Goal: Obtain resource: Download file/media

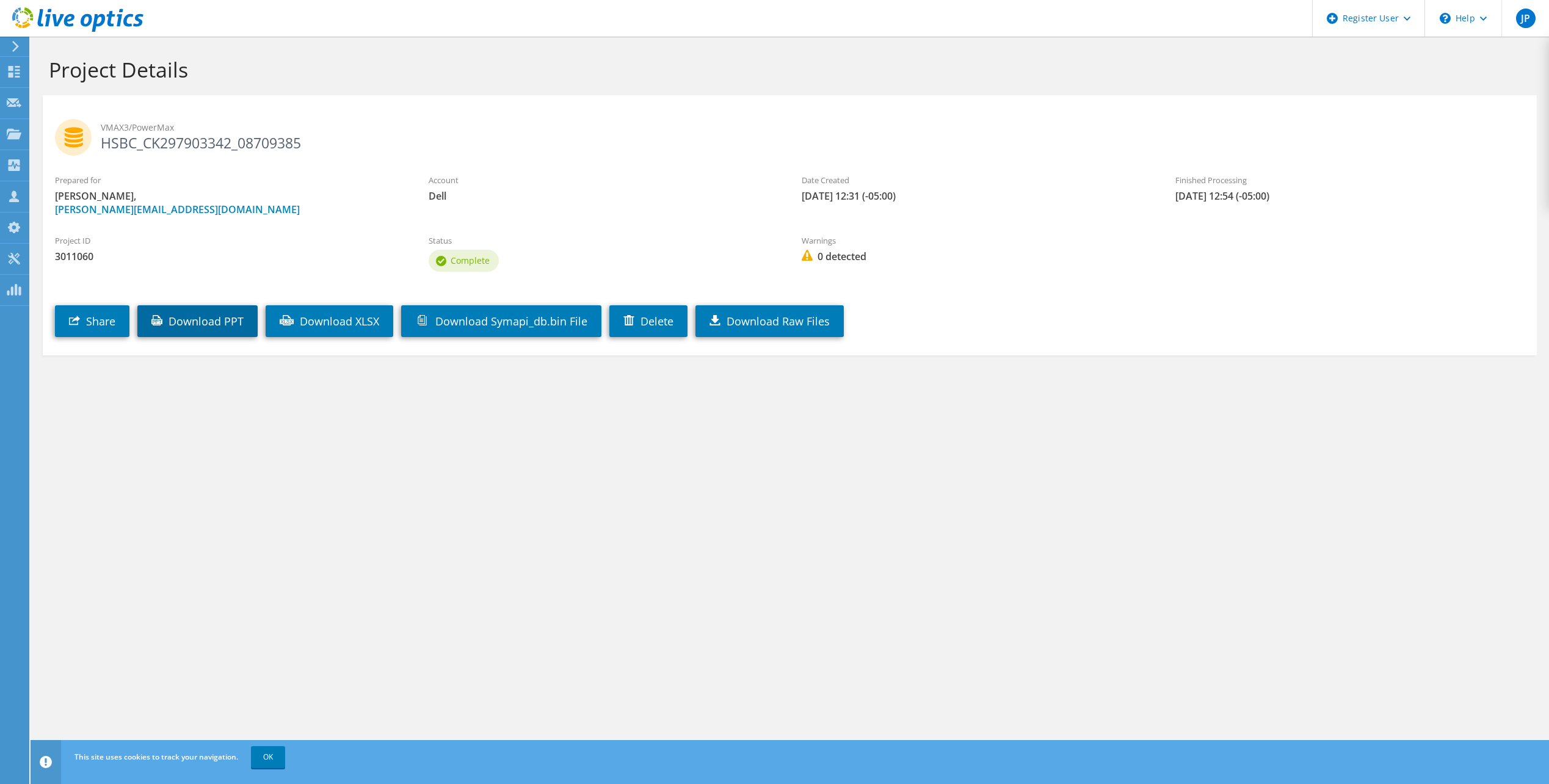
click at [179, 317] on link "Download PPT" at bounding box center [198, 321] width 120 height 32
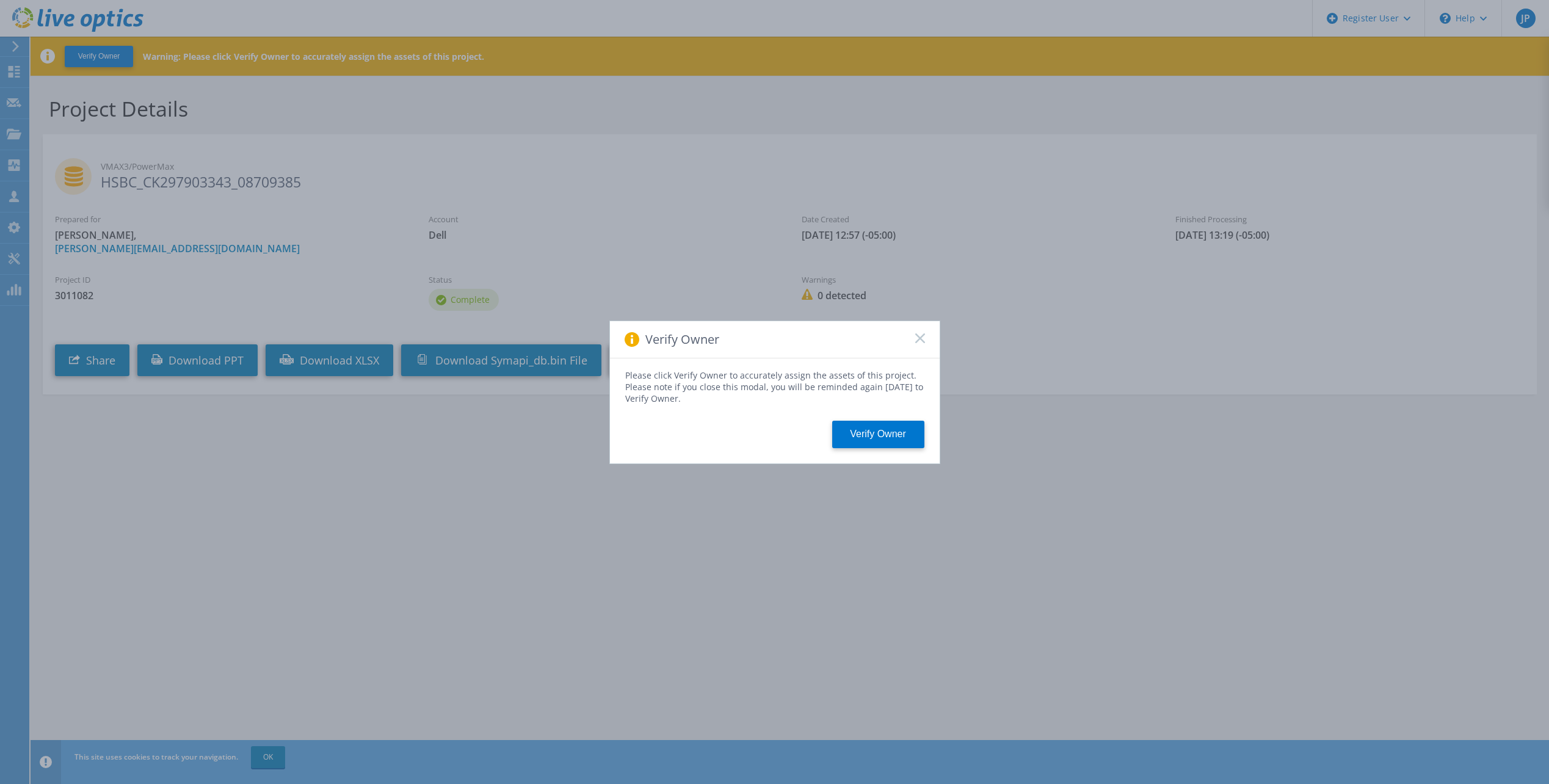
click at [921, 337] on rect at bounding box center [920, 338] width 10 height 10
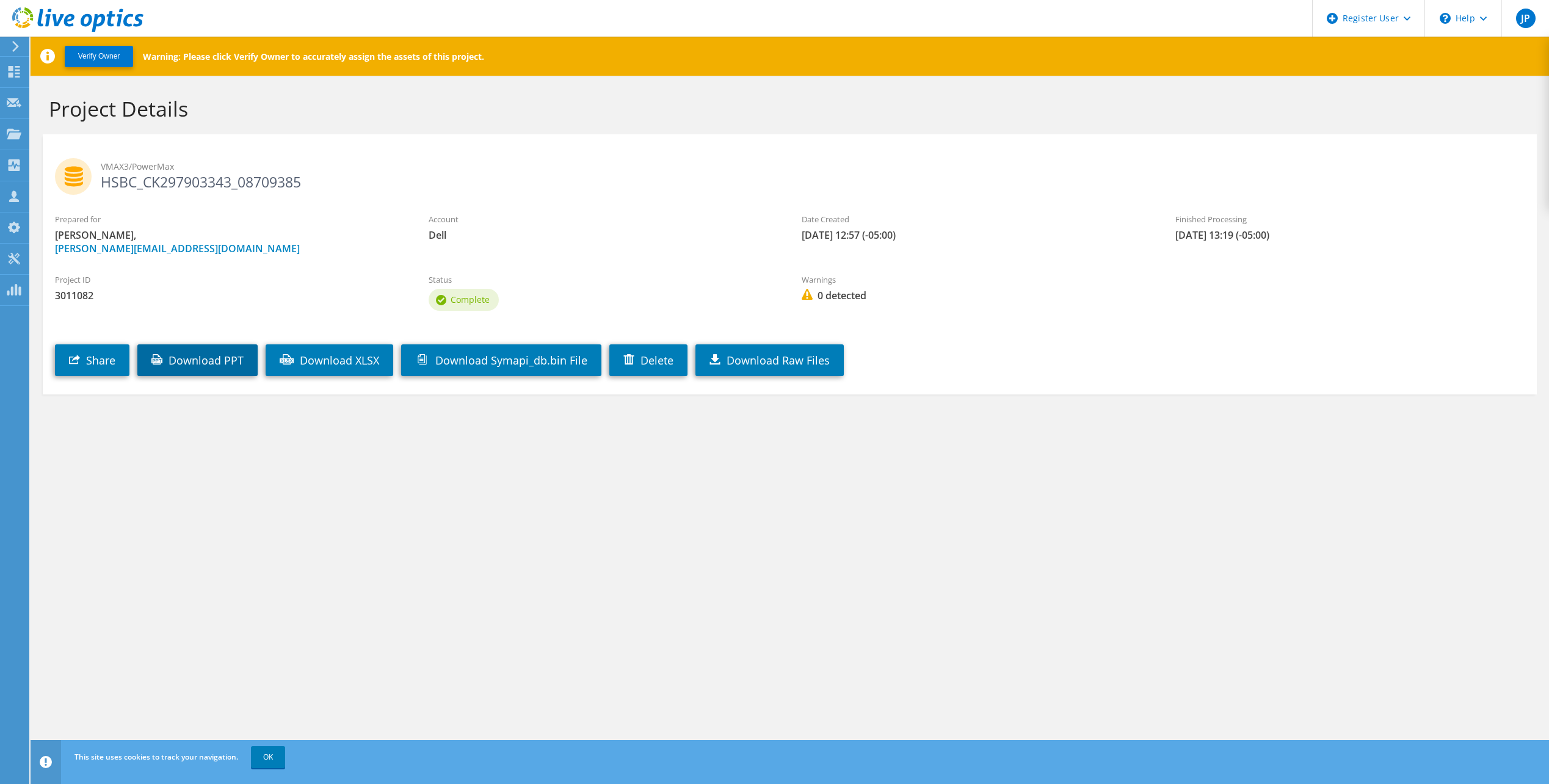
click at [210, 359] on link "Download PPT" at bounding box center [198, 359] width 120 height 32
click at [569, 207] on div "Account Dell" at bounding box center [603, 228] width 374 height 41
drag, startPoint x: 309, startPoint y: 181, endPoint x: 99, endPoint y: 183, distance: 210.0
click at [99, 183] on h2 "VMAX3/PowerMax HSBC_CK297903343_08709385" at bounding box center [790, 174] width 1470 height 31
copy h2 "HSBC_CK297903343_08709385"
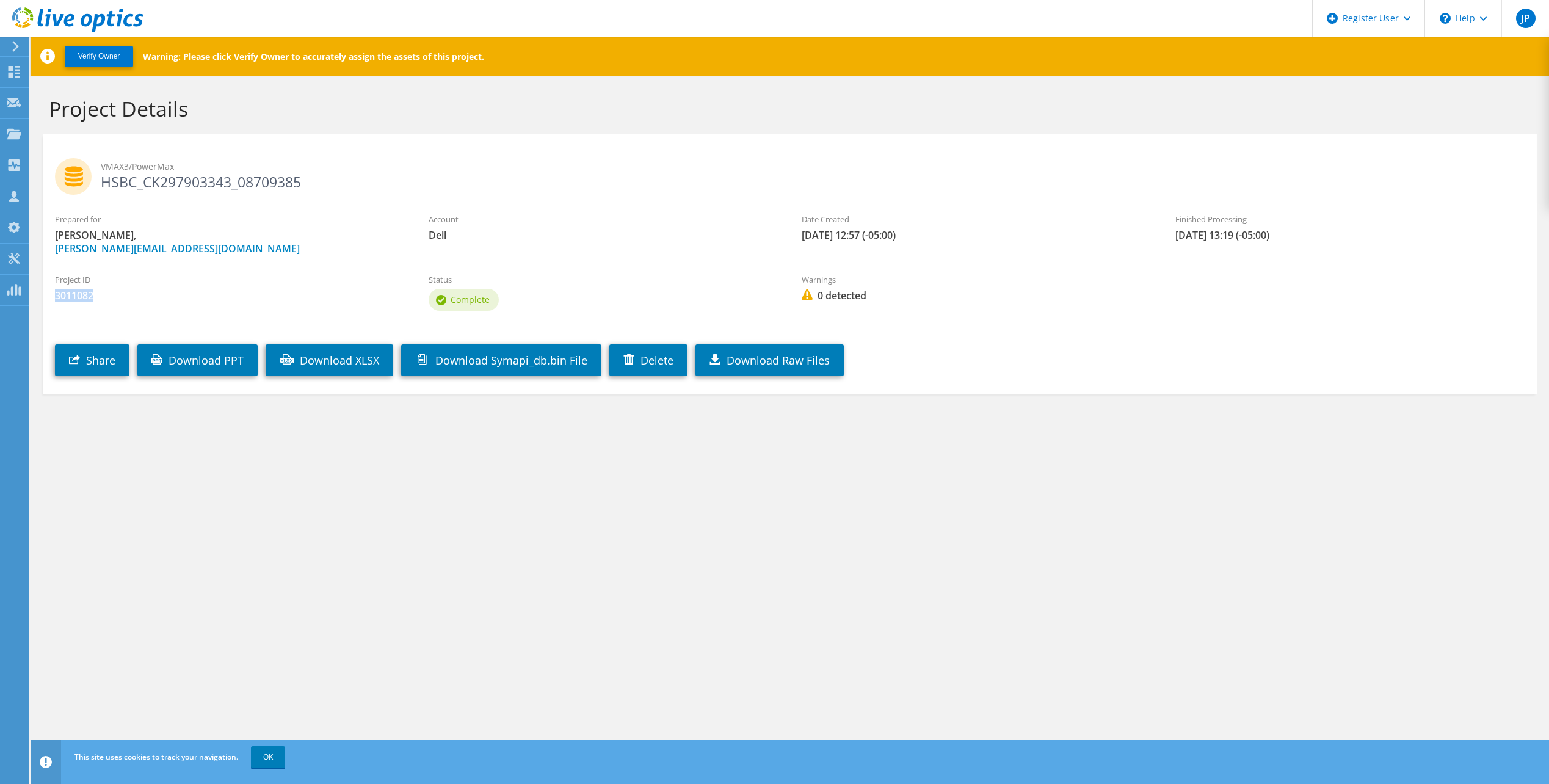
drag, startPoint x: 98, startPoint y: 294, endPoint x: 56, endPoint y: 296, distance: 42.0
click at [56, 296] on span "3011082" at bounding box center [230, 296] width 349 height 14
copy span "3011082"
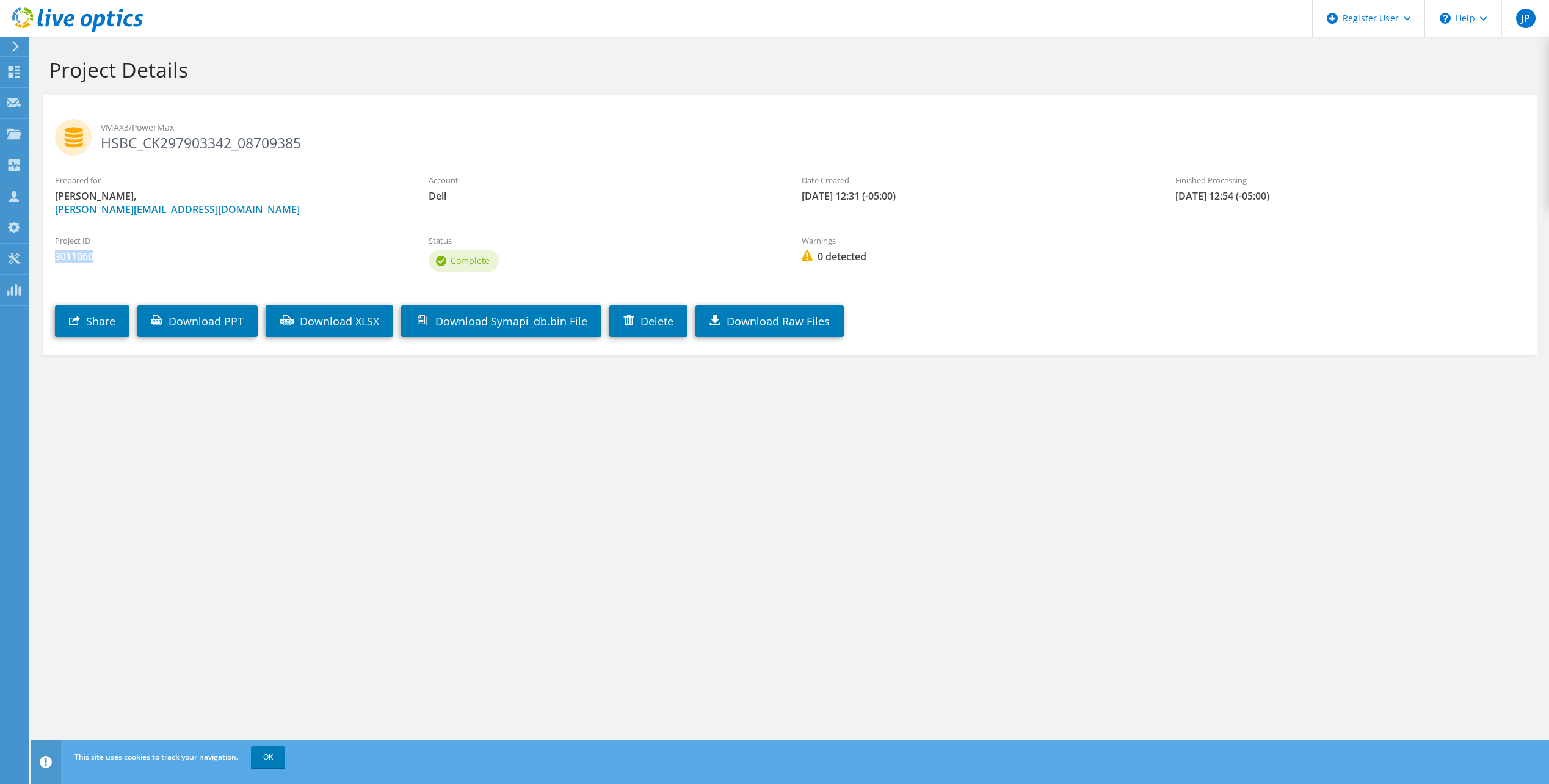
drag, startPoint x: 100, startPoint y: 258, endPoint x: 58, endPoint y: 259, distance: 42.0
click at [58, 259] on span "3011060" at bounding box center [230, 256] width 349 height 14
copy span "3011060"
drag, startPoint x: 282, startPoint y: 145, endPoint x: 95, endPoint y: 146, distance: 187.0
click at [95, 146] on h2 "VMAX3/PowerMax HSBC_CK297903342_08709385" at bounding box center [790, 134] width 1470 height 31
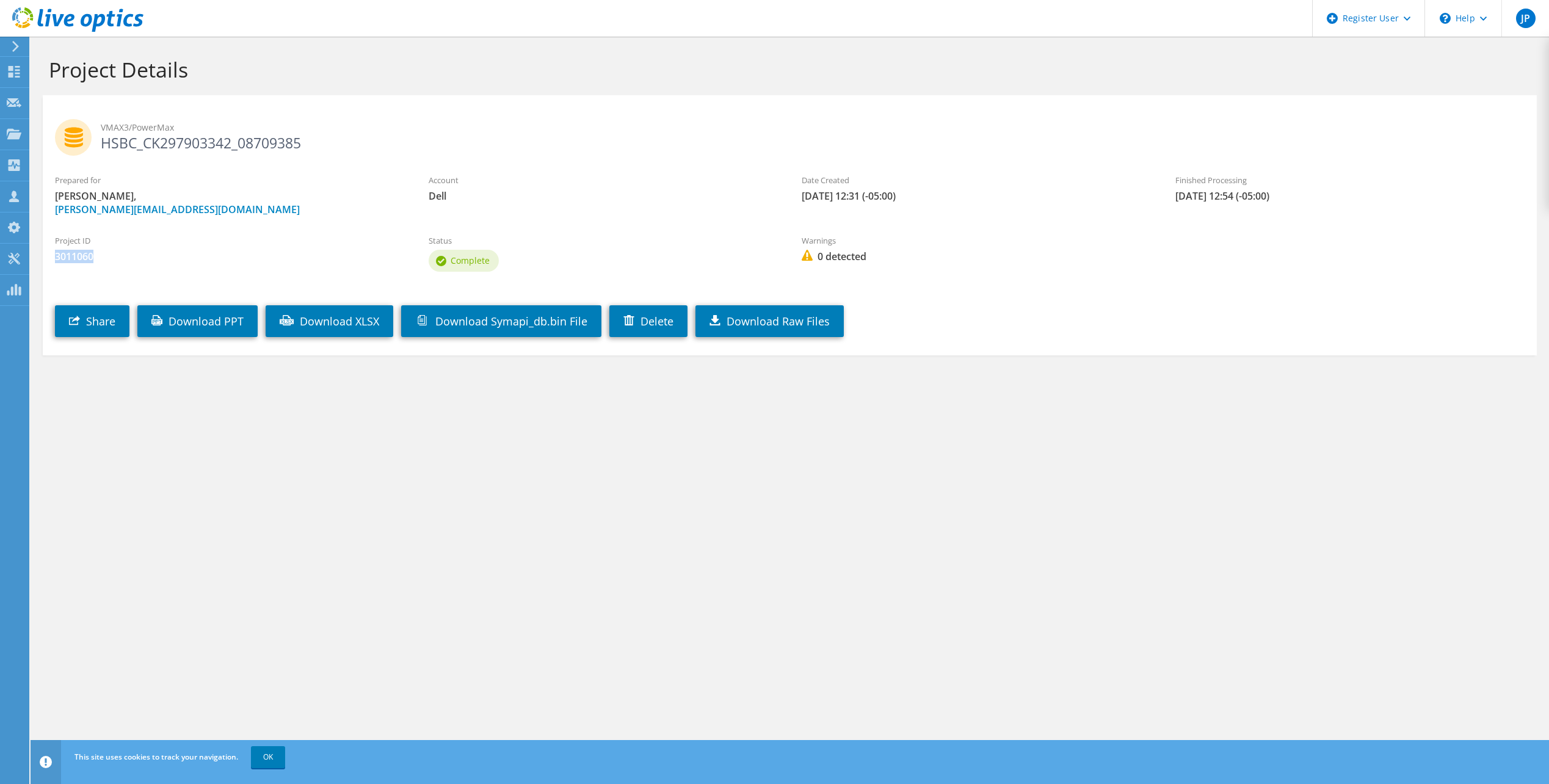
copy h2 "HSBC_CK297903342_08709385"
